Goal: Task Accomplishment & Management: Use online tool/utility

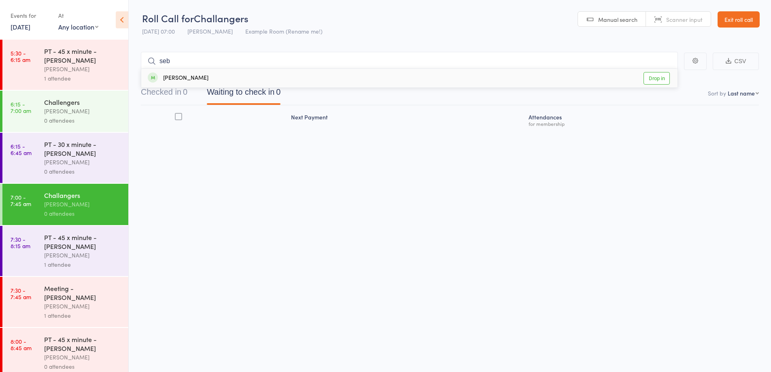
type input "seb"
click at [183, 80] on div "[PERSON_NAME]" at bounding box center [178, 78] width 61 height 9
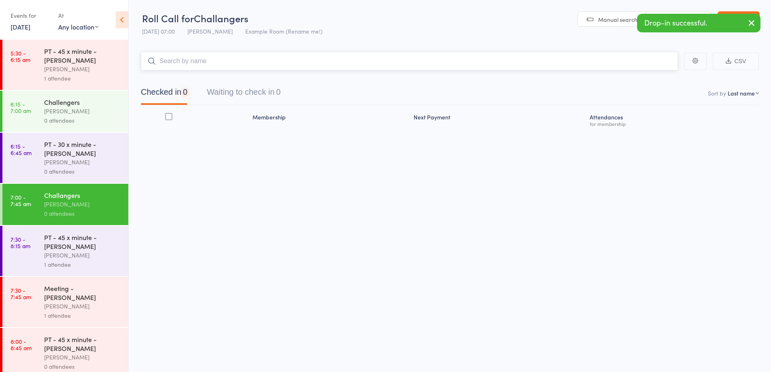
click at [192, 60] on input "search" at bounding box center [409, 61] width 537 height 19
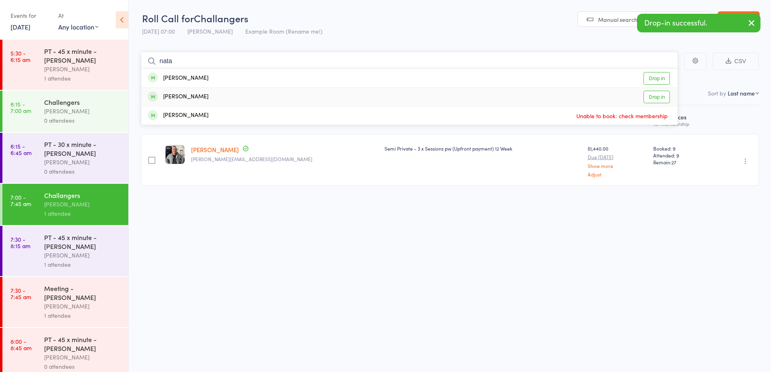
type input "nata"
click at [198, 93] on div "[PERSON_NAME]" at bounding box center [178, 96] width 61 height 9
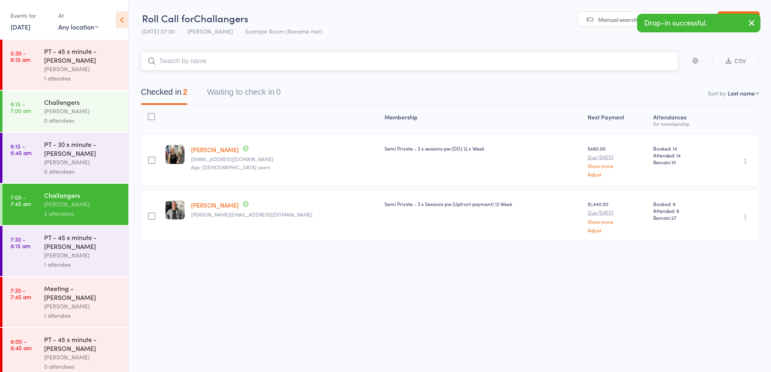
click at [236, 61] on input "search" at bounding box center [409, 61] width 537 height 19
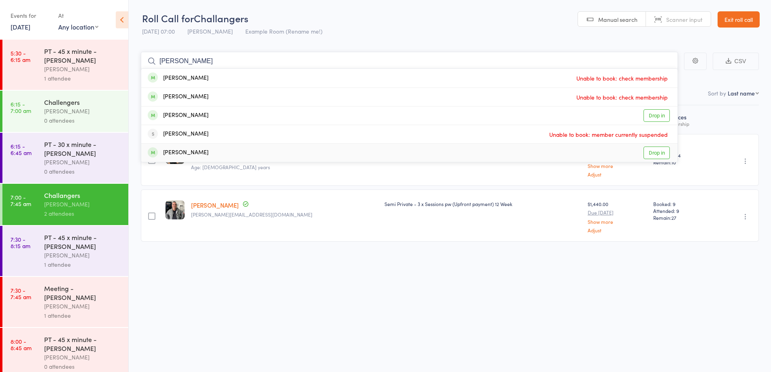
type input "[PERSON_NAME]"
click at [214, 156] on div "[PERSON_NAME] Drop in" at bounding box center [409, 153] width 536 height 18
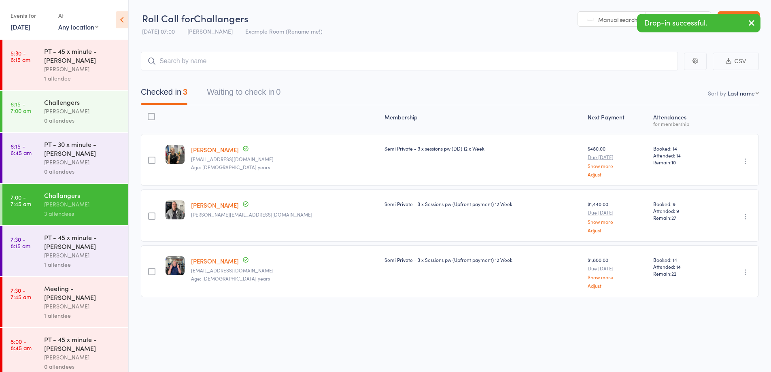
click at [96, 171] on div "0 attendees" at bounding box center [82, 171] width 77 height 9
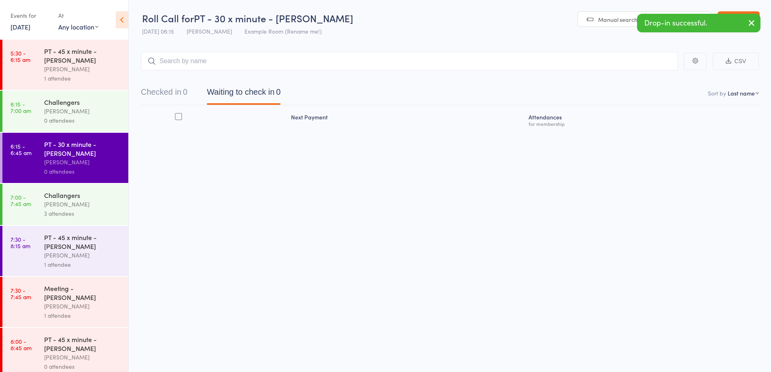
click at [302, 63] on input "search" at bounding box center [409, 61] width 537 height 19
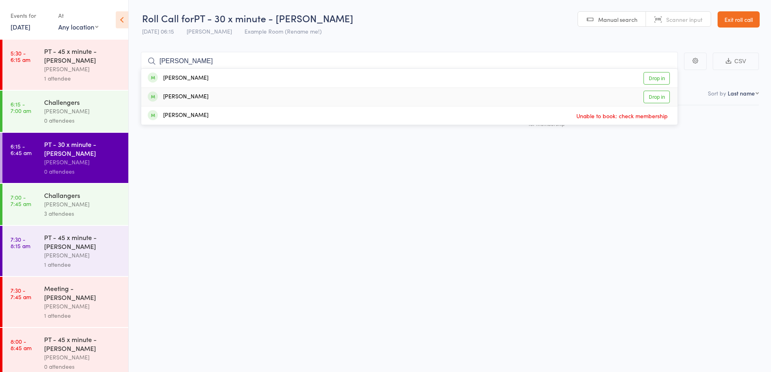
type input "[PERSON_NAME]"
click at [263, 93] on div "[PERSON_NAME] Drop in" at bounding box center [409, 97] width 536 height 18
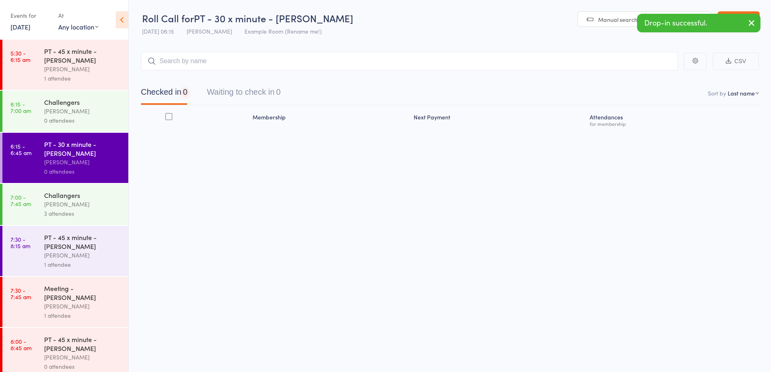
click at [79, 122] on div "0 attendees" at bounding box center [82, 120] width 77 height 9
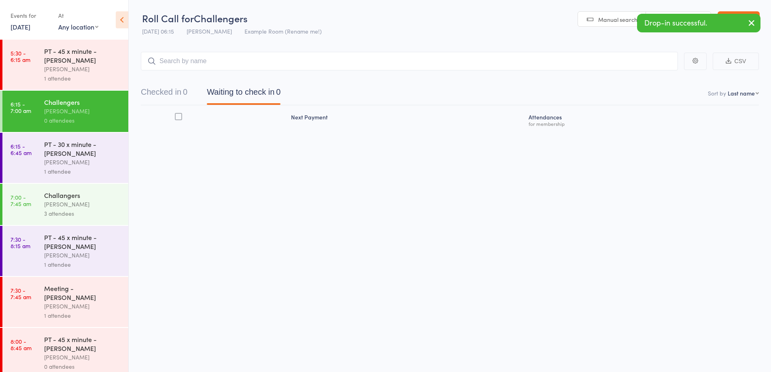
click at [218, 65] on input "search" at bounding box center [409, 61] width 537 height 19
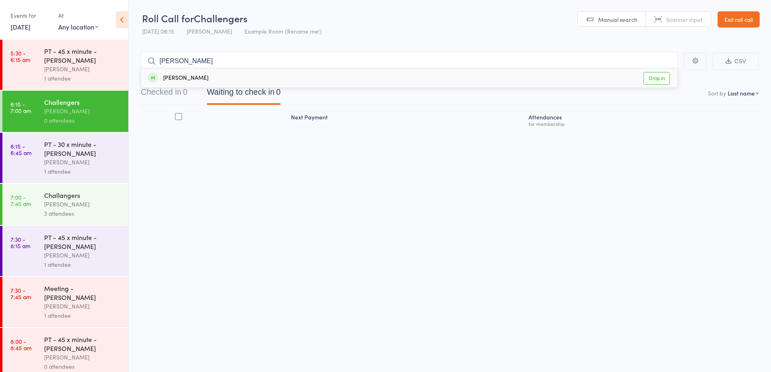
type input "[PERSON_NAME]"
click at [218, 80] on div "[PERSON_NAME] Drop in" at bounding box center [409, 78] width 536 height 19
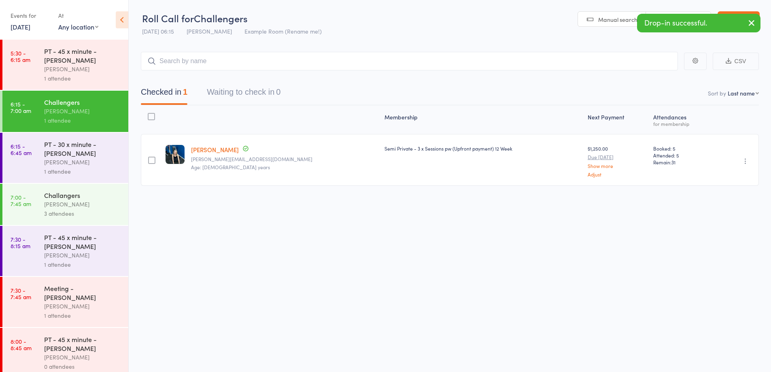
click at [96, 256] on div "[PERSON_NAME]" at bounding box center [82, 254] width 77 height 9
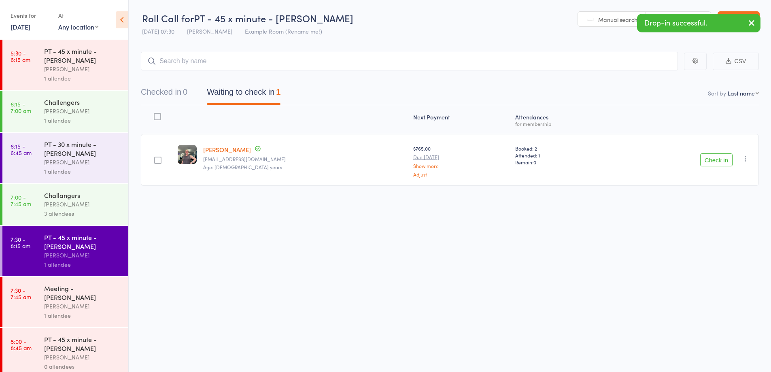
click at [717, 161] on button "Check in" at bounding box center [716, 159] width 32 height 13
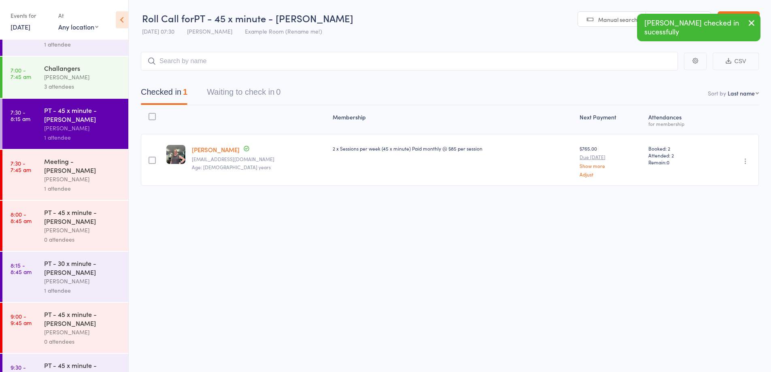
scroll to position [133, 0]
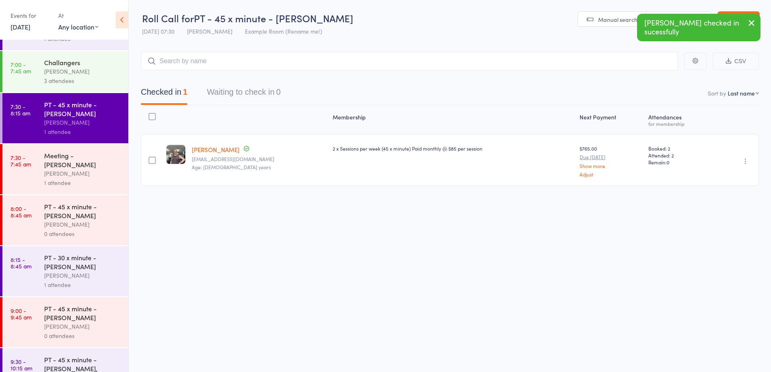
click at [102, 178] on div "1 attendee" at bounding box center [82, 182] width 77 height 9
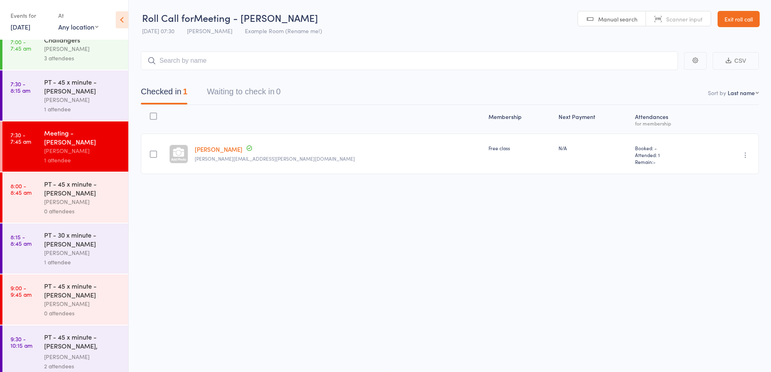
scroll to position [163, 0]
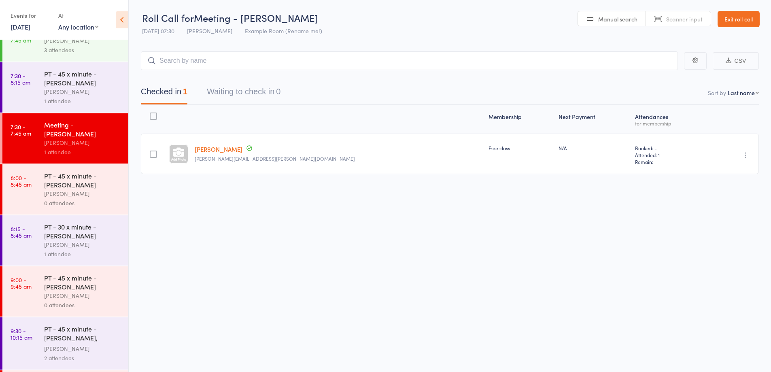
click at [732, 24] on link "Exit roll call" at bounding box center [738, 19] width 42 height 16
